Goal: Information Seeking & Learning: Learn about a topic

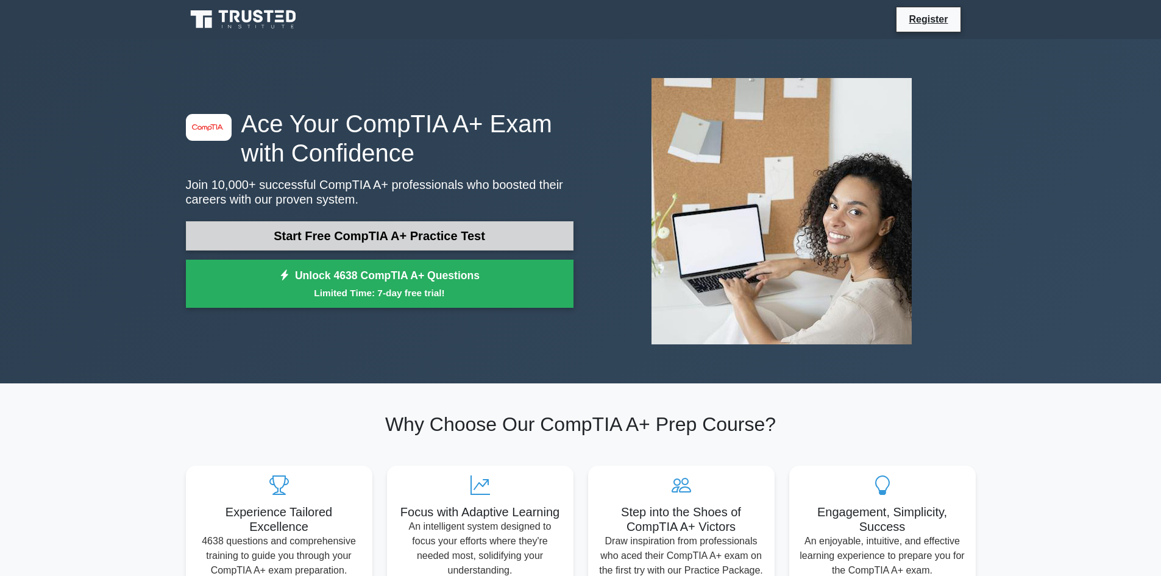
click at [288, 241] on link "Start Free CompTIA A+ Practice Test" at bounding box center [380, 235] width 388 height 29
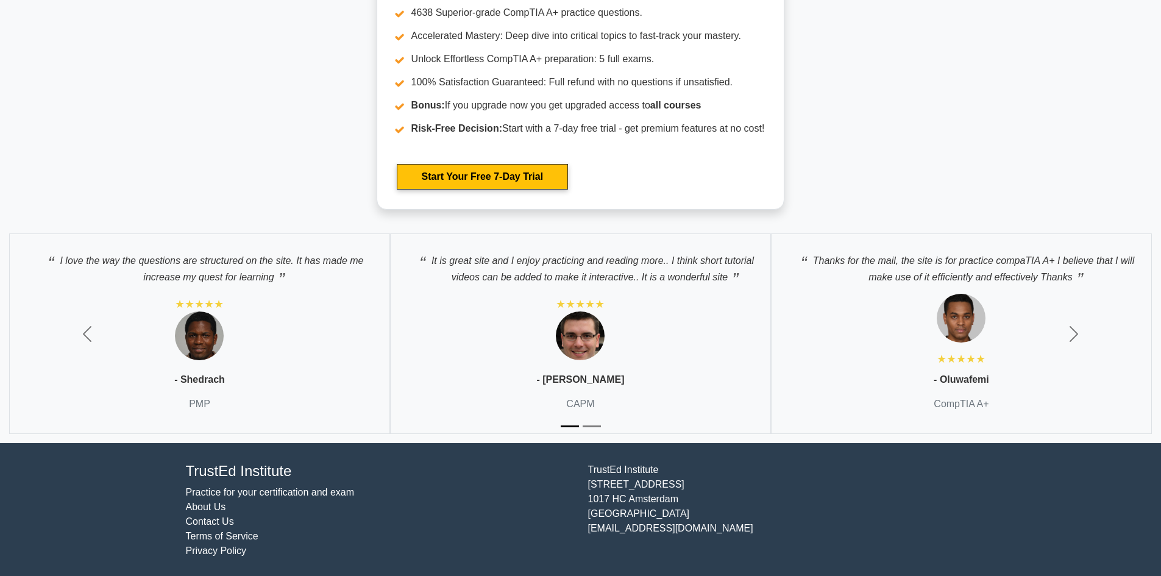
scroll to position [3453, 0]
click at [291, 490] on link "Practice for your certification and exam" at bounding box center [270, 493] width 169 height 10
